Goal: Information Seeking & Learning: Learn about a topic

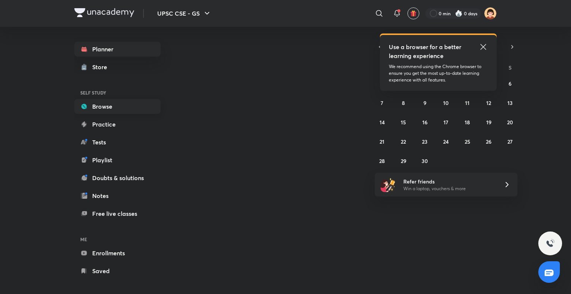
click at [119, 105] on link "Browse" at bounding box center [117, 106] width 86 height 15
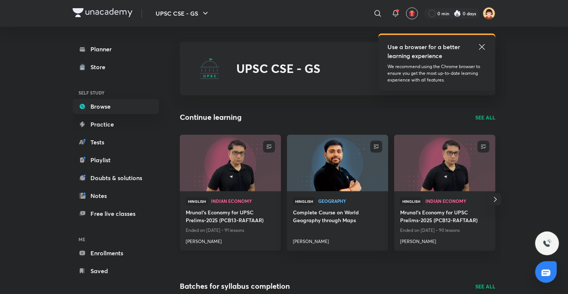
click at [220, 169] on img at bounding box center [230, 163] width 103 height 58
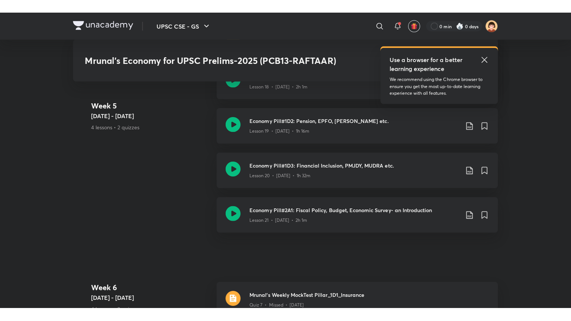
scroll to position [1672, 0]
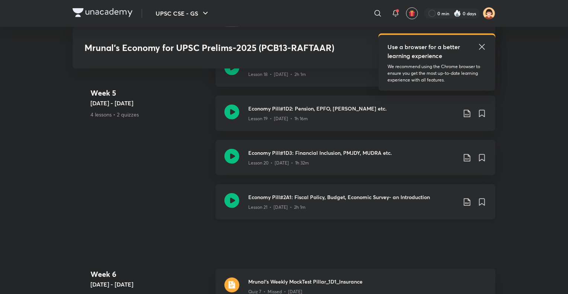
click at [232, 202] on icon at bounding box center [231, 200] width 15 height 15
